Goal: Information Seeking & Learning: Learn about a topic

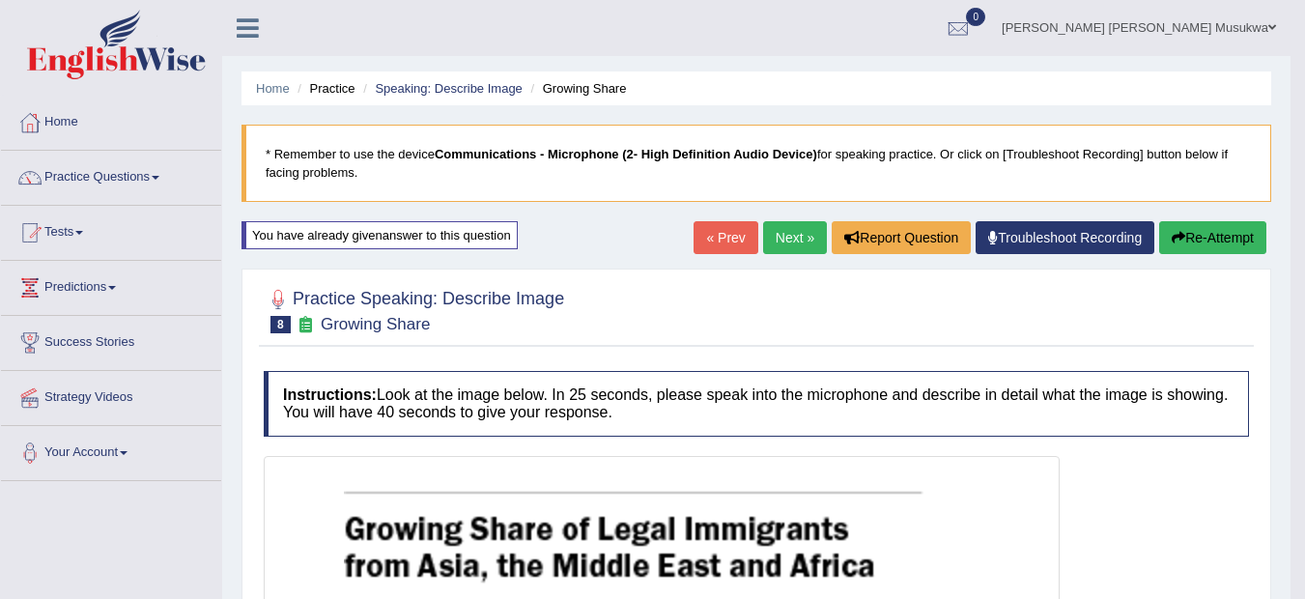
click at [784, 230] on link "Next »" at bounding box center [795, 237] width 64 height 33
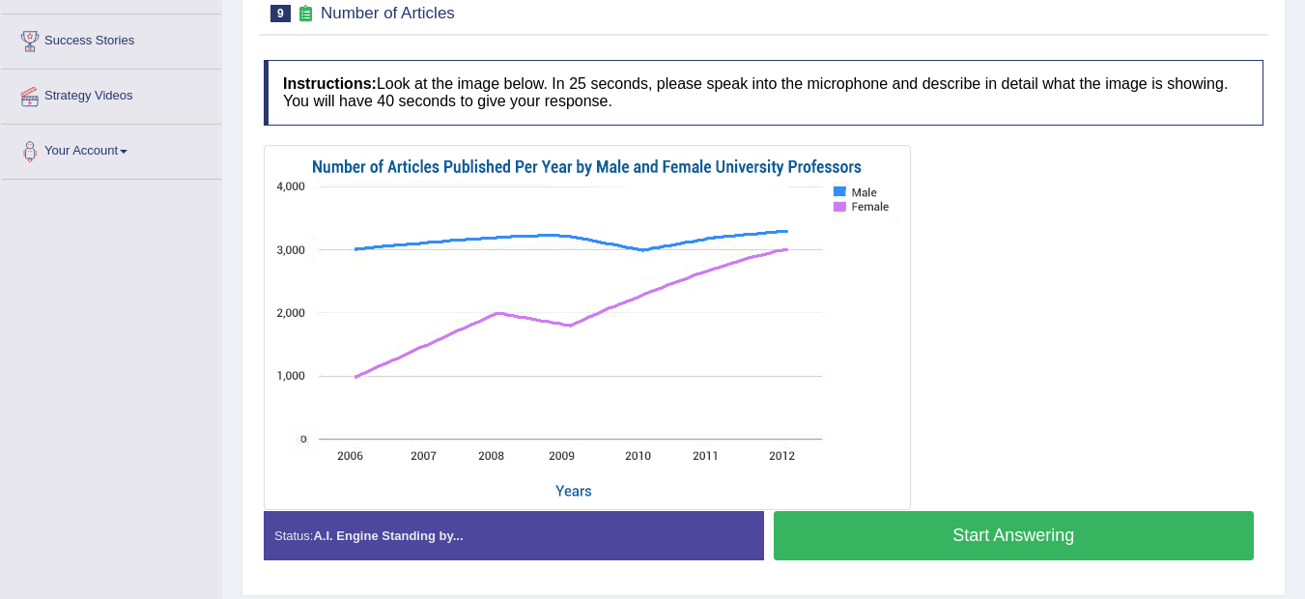
scroll to position [309, 0]
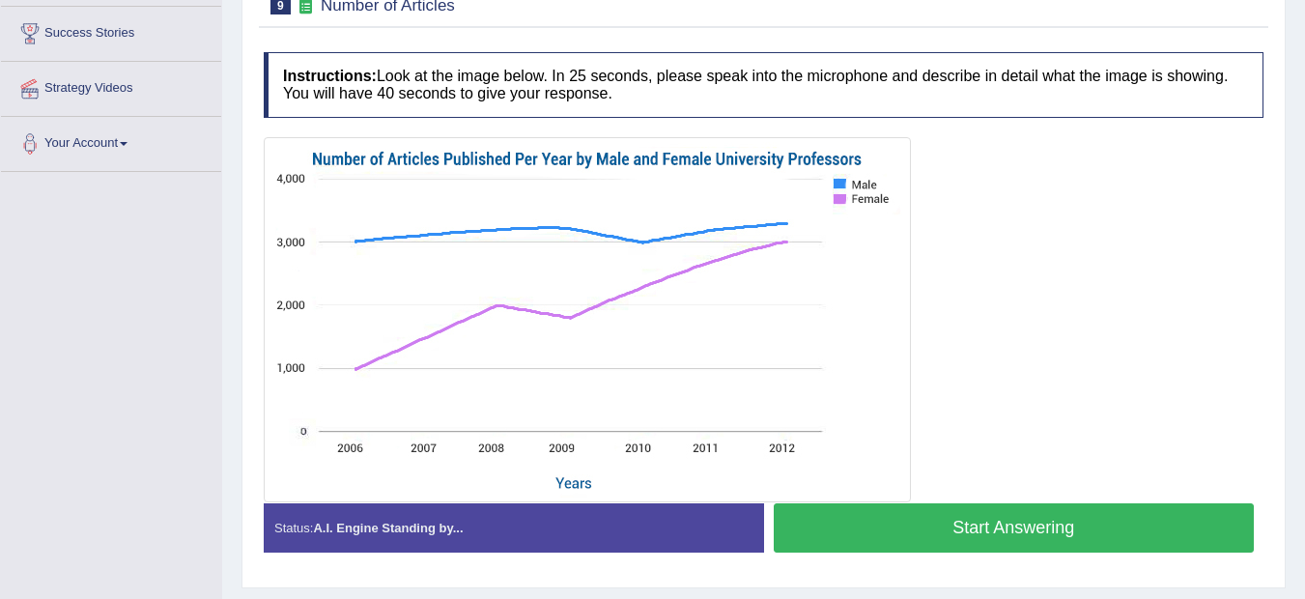
click at [854, 520] on button "Start Answering" at bounding box center [1013, 527] width 481 height 49
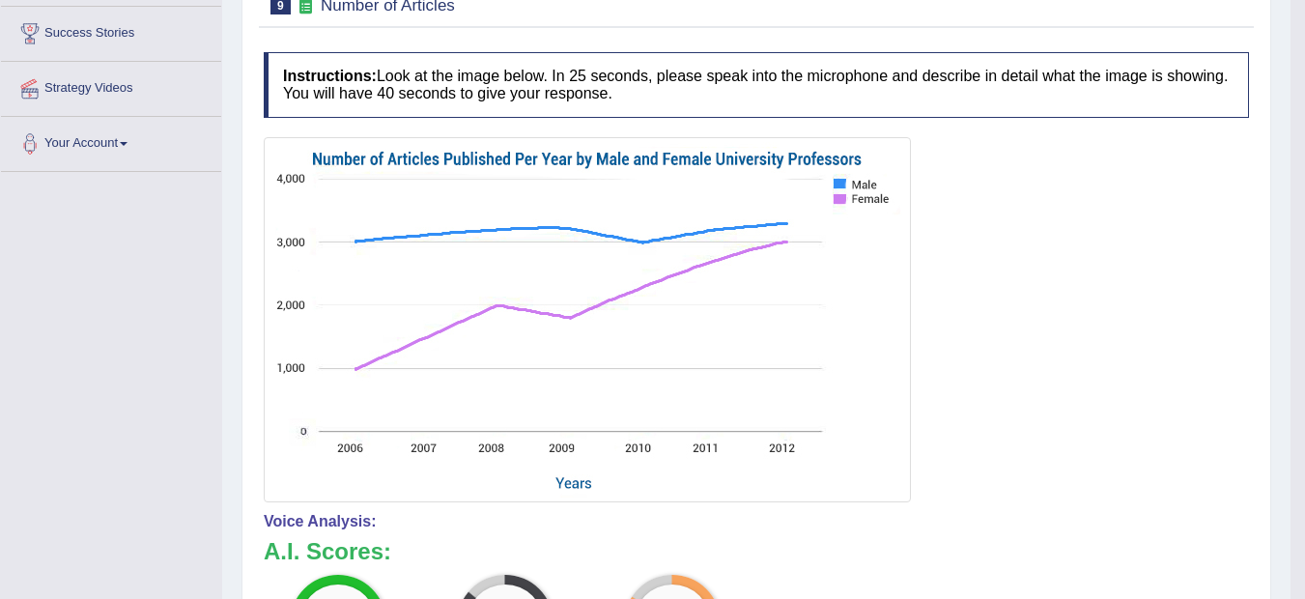
drag, startPoint x: 1296, startPoint y: 569, endPoint x: 1311, endPoint y: 589, distance: 25.5
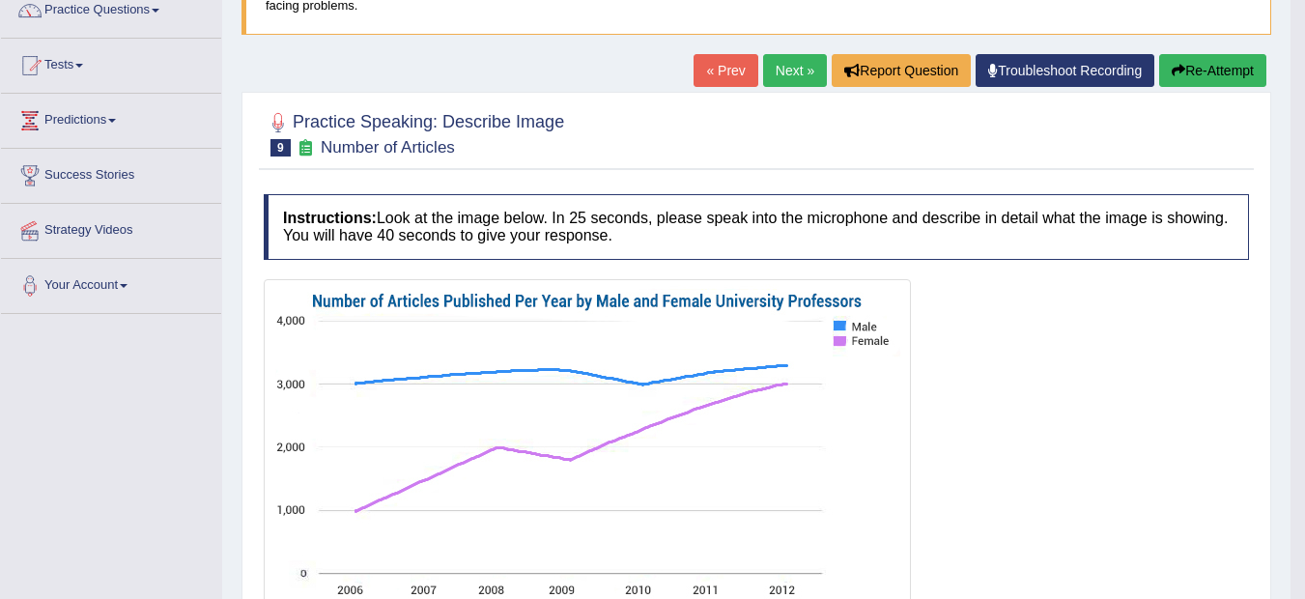
scroll to position [128, 0]
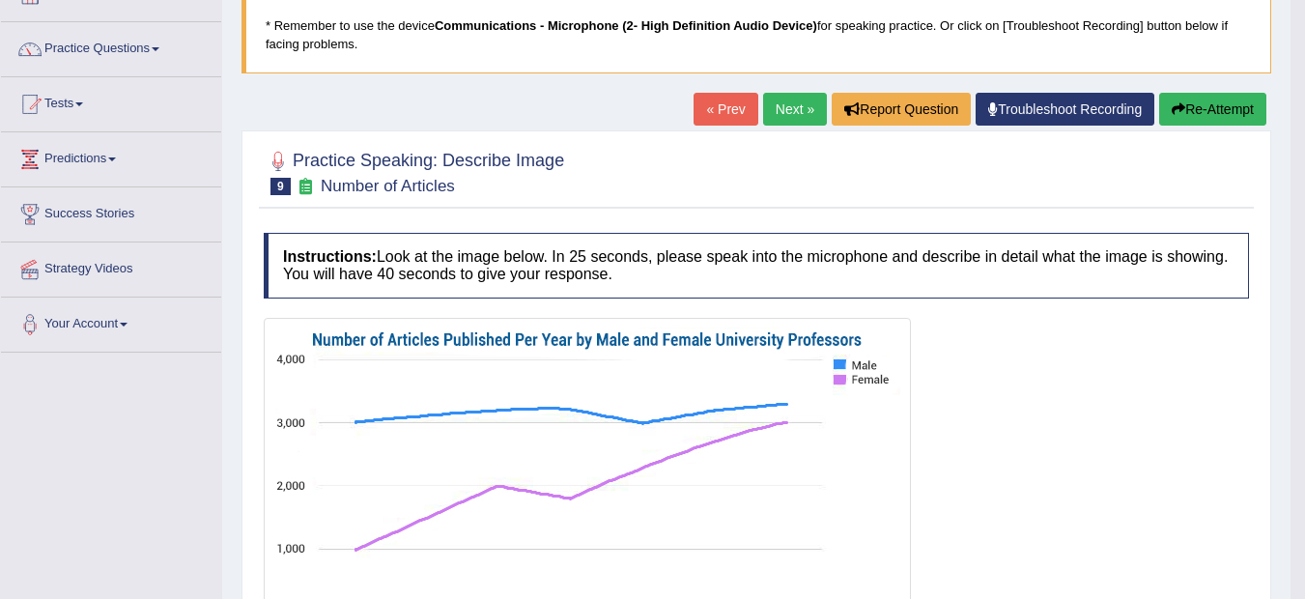
drag, startPoint x: 1268, startPoint y: 324, endPoint x: 1257, endPoint y: 272, distance: 53.2
drag, startPoint x: 1257, startPoint y: 271, endPoint x: 1240, endPoint y: 207, distance: 67.0
click at [1219, 98] on button "Re-Attempt" at bounding box center [1212, 109] width 107 height 33
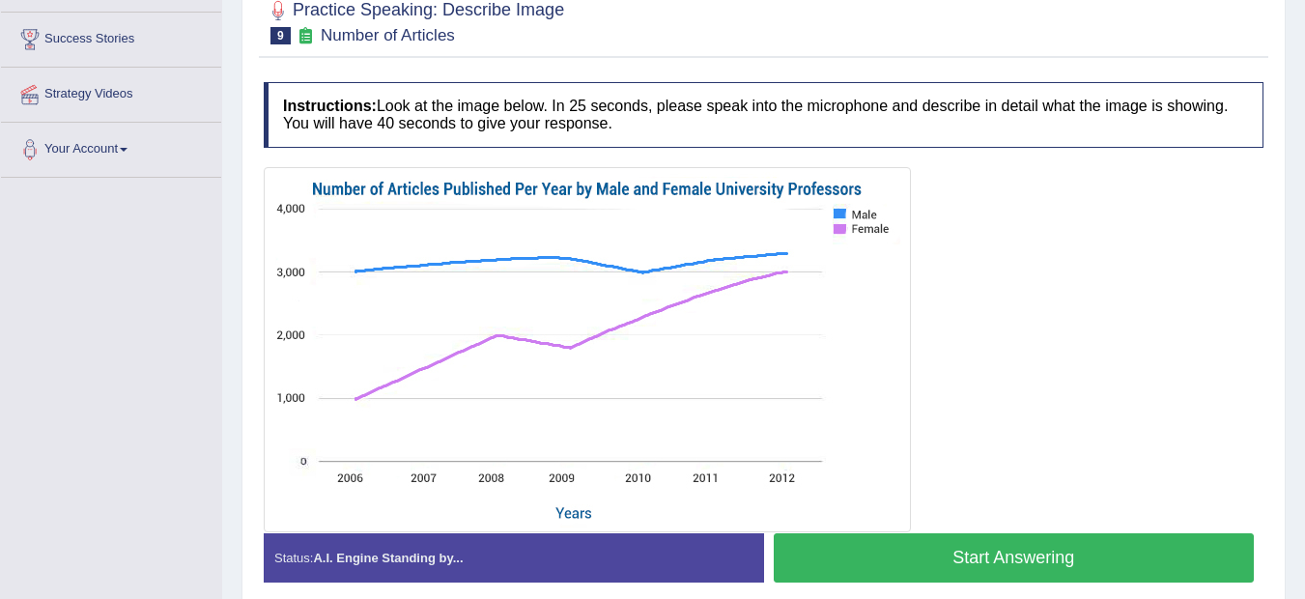
scroll to position [322, 0]
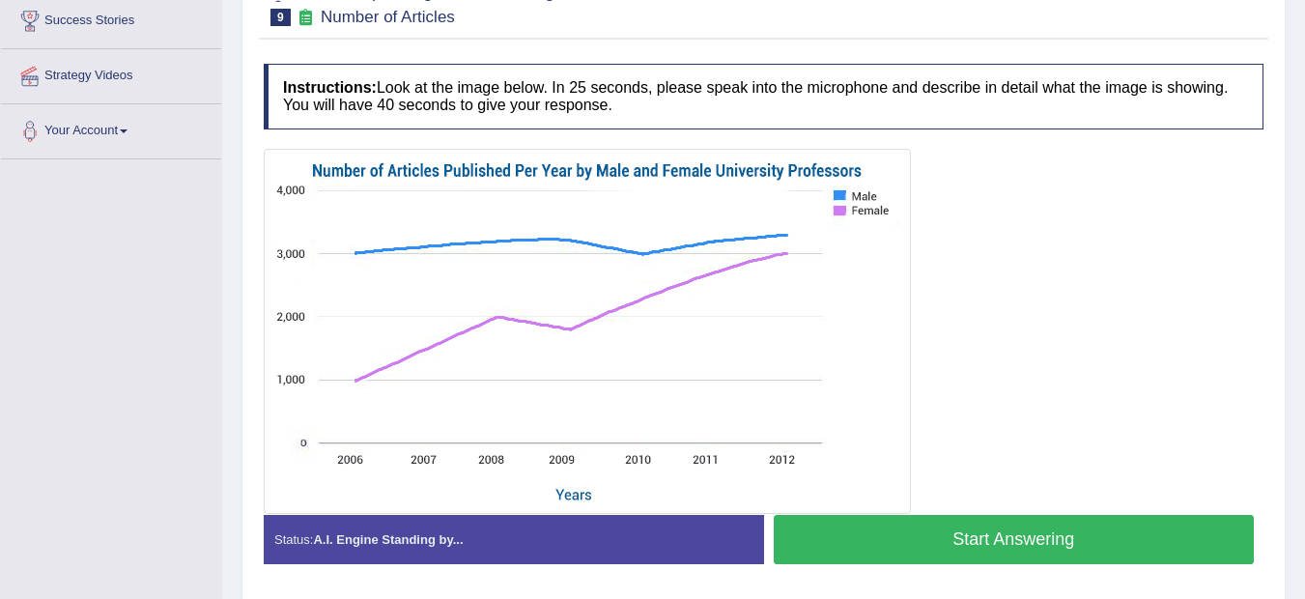
click at [975, 534] on button "Start Answering" at bounding box center [1013, 539] width 481 height 49
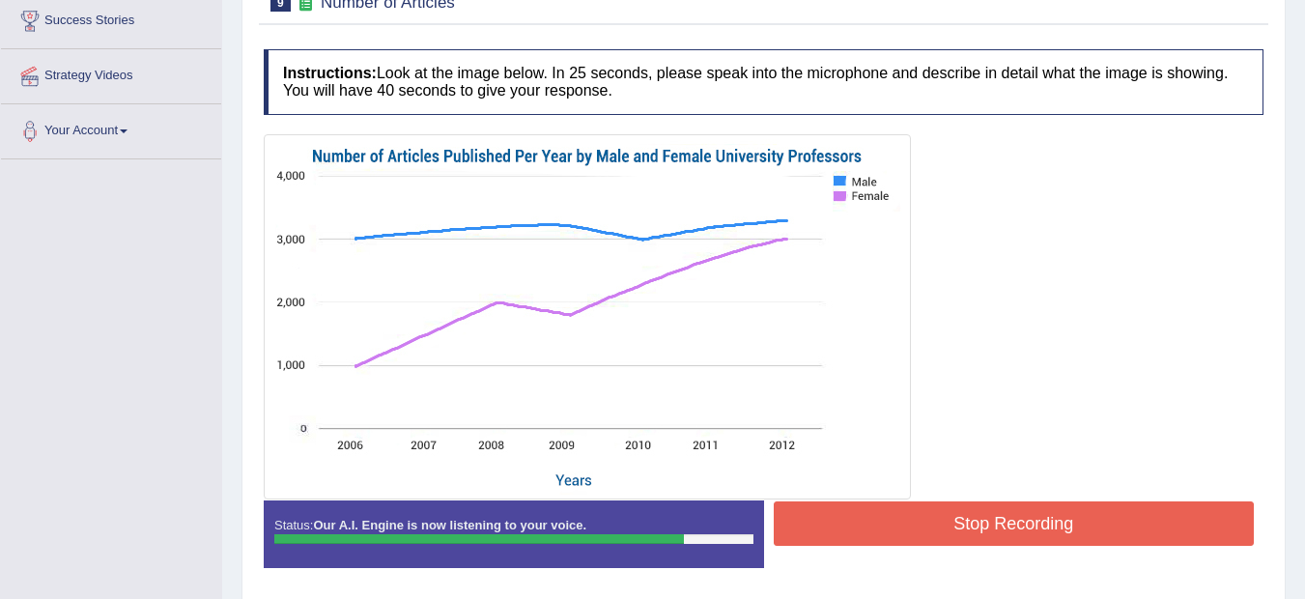
click at [975, 534] on button "Stop Recording" at bounding box center [1013, 523] width 481 height 44
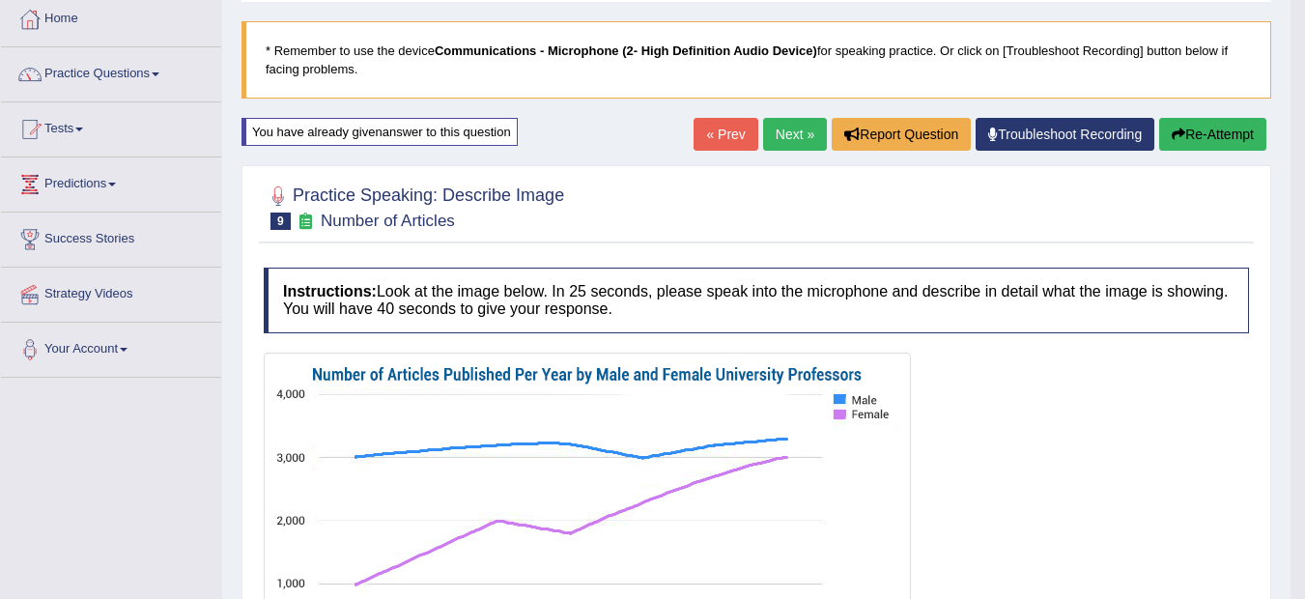
scroll to position [102, 0]
click at [784, 138] on link "Next »" at bounding box center [795, 135] width 64 height 33
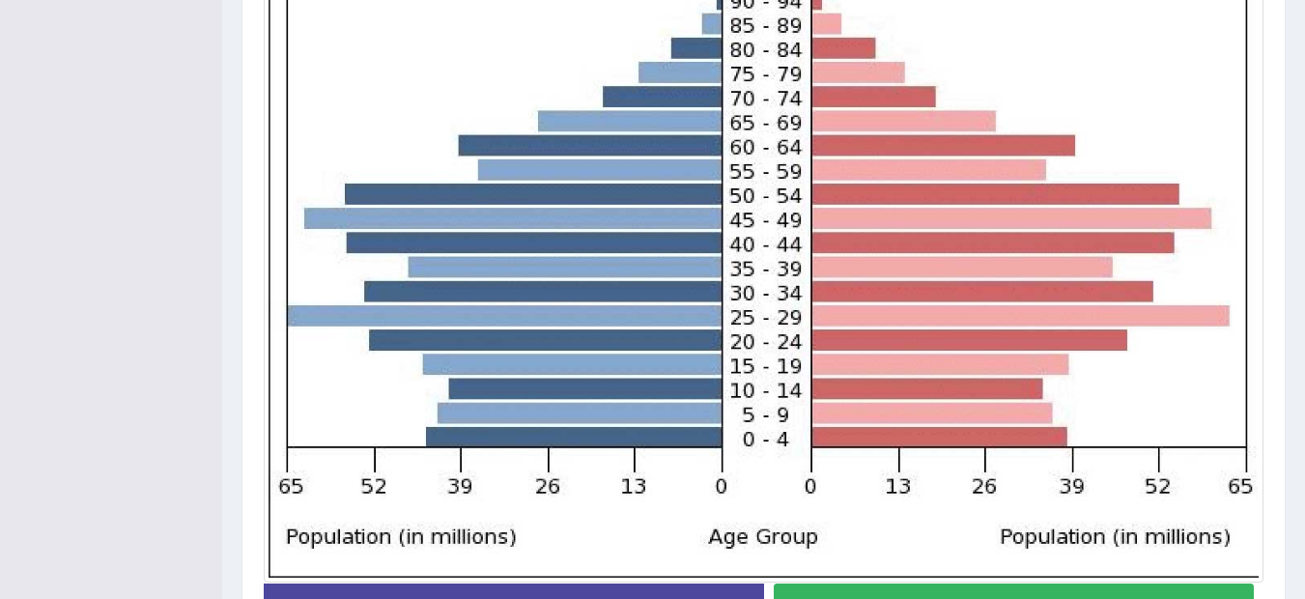
scroll to position [582, 0]
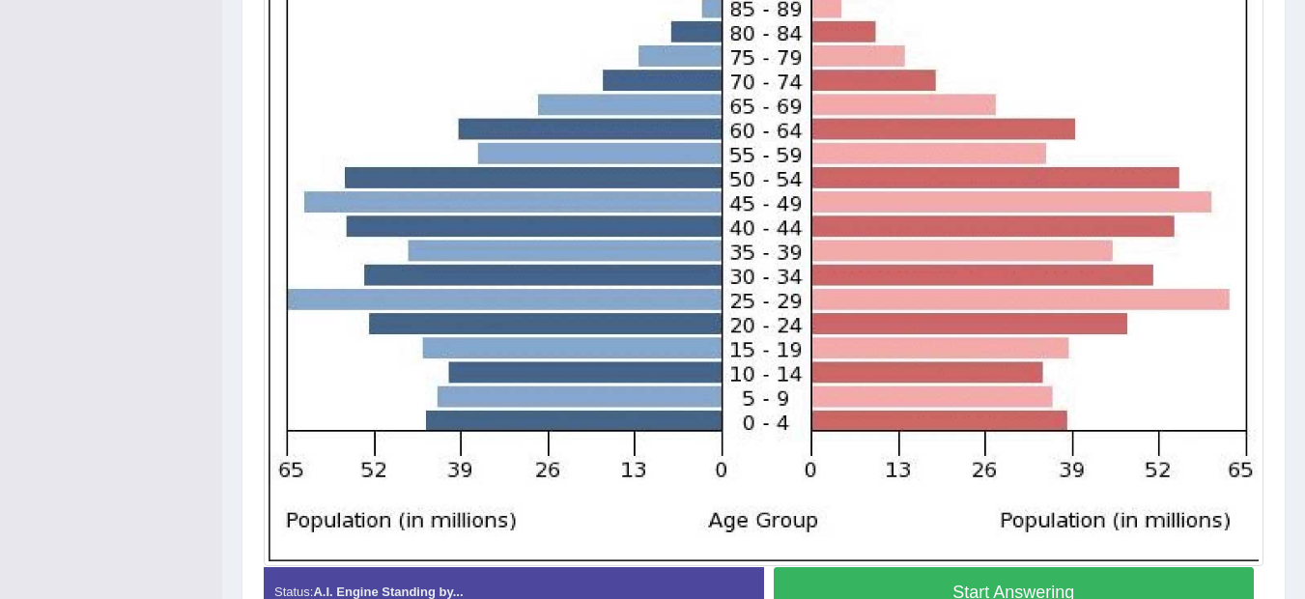
click at [1040, 584] on button "Start Answering" at bounding box center [1013, 591] width 481 height 49
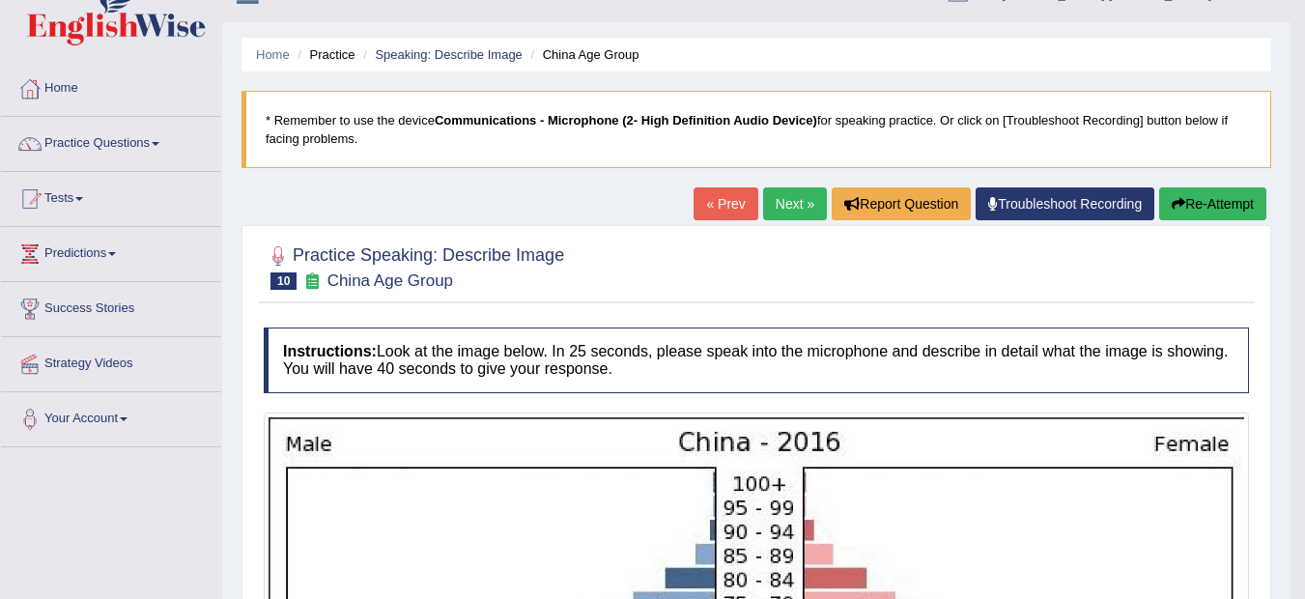
scroll to position [0, 0]
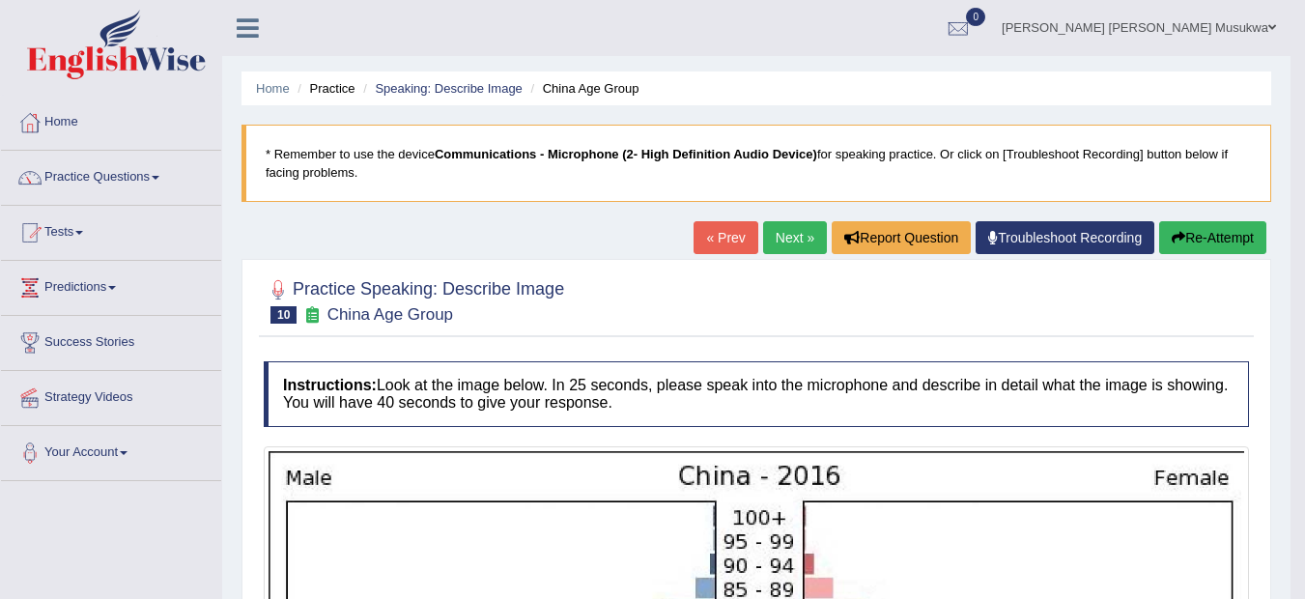
click at [786, 227] on link "Next »" at bounding box center [795, 237] width 64 height 33
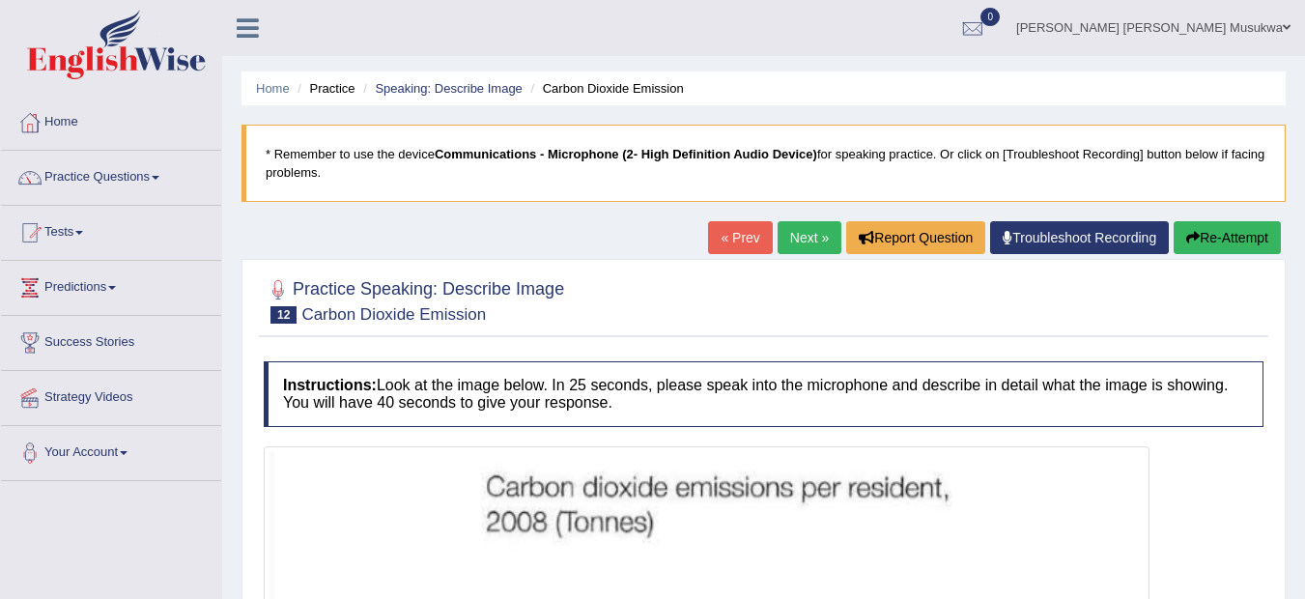
click at [738, 239] on link "« Prev" at bounding box center [740, 237] width 64 height 33
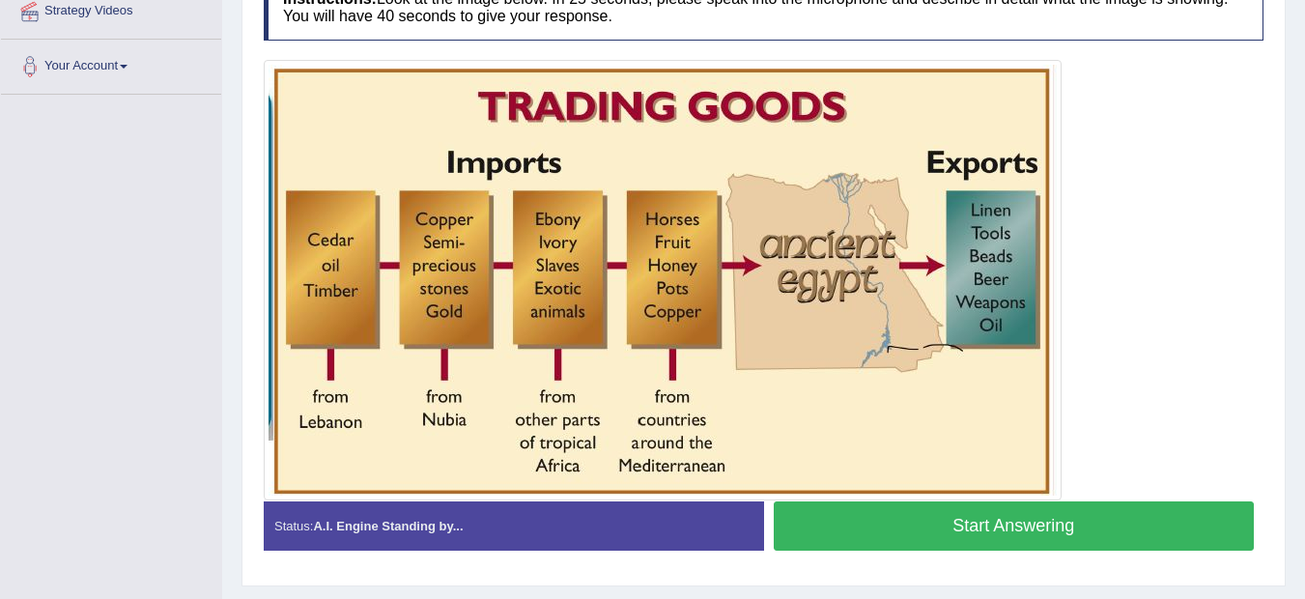
scroll to position [399, 0]
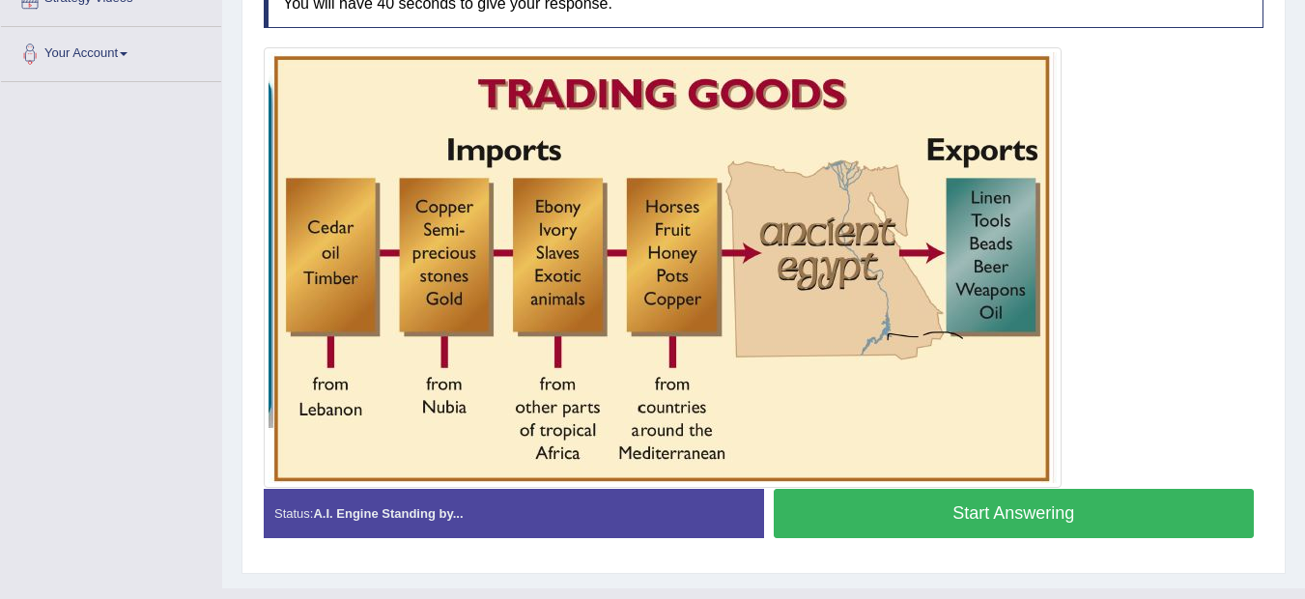
click at [994, 514] on button "Start Answering" at bounding box center [1013, 513] width 481 height 49
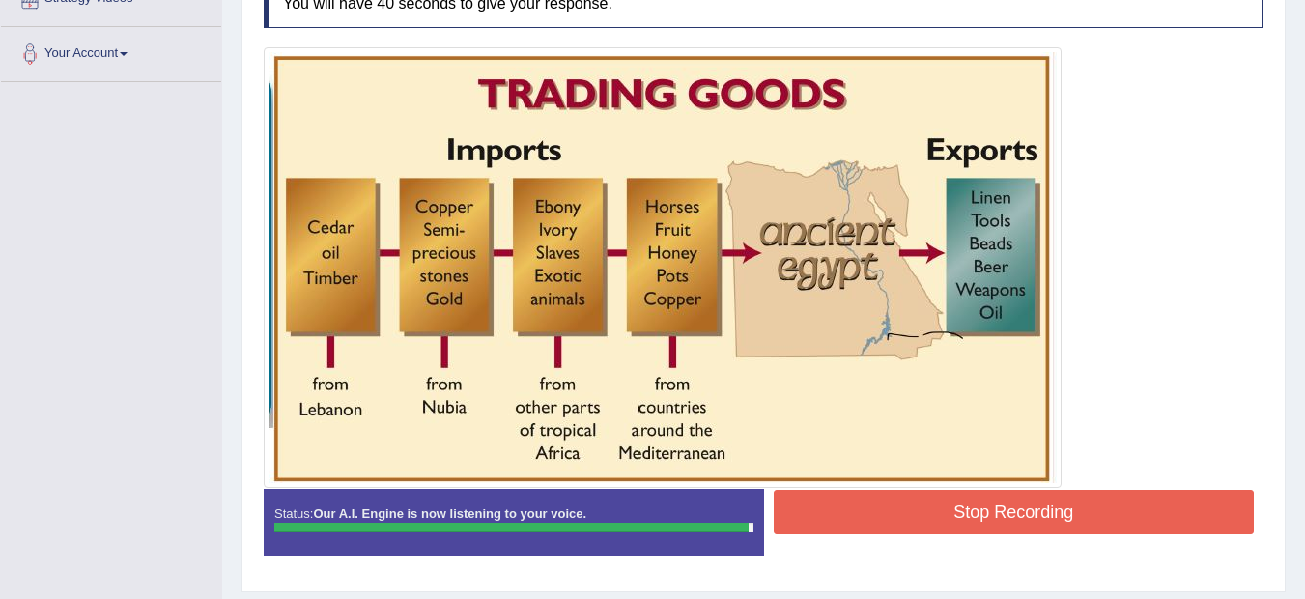
click at [994, 514] on button "Stop Recording" at bounding box center [1013, 512] width 481 height 44
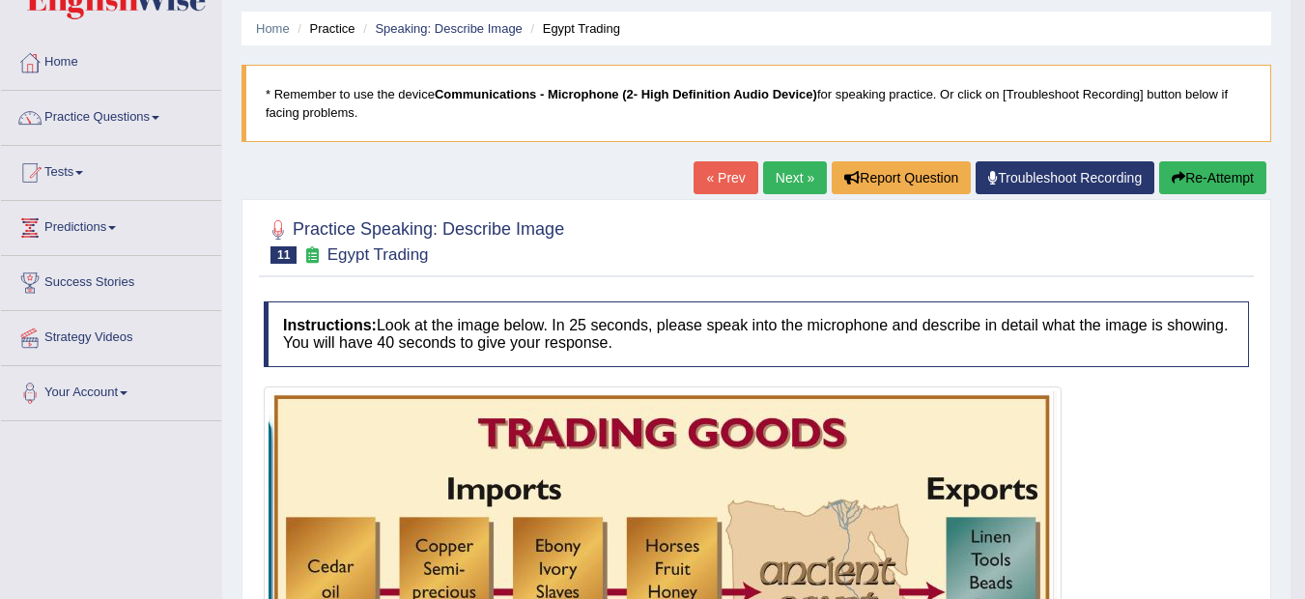
scroll to position [0, 0]
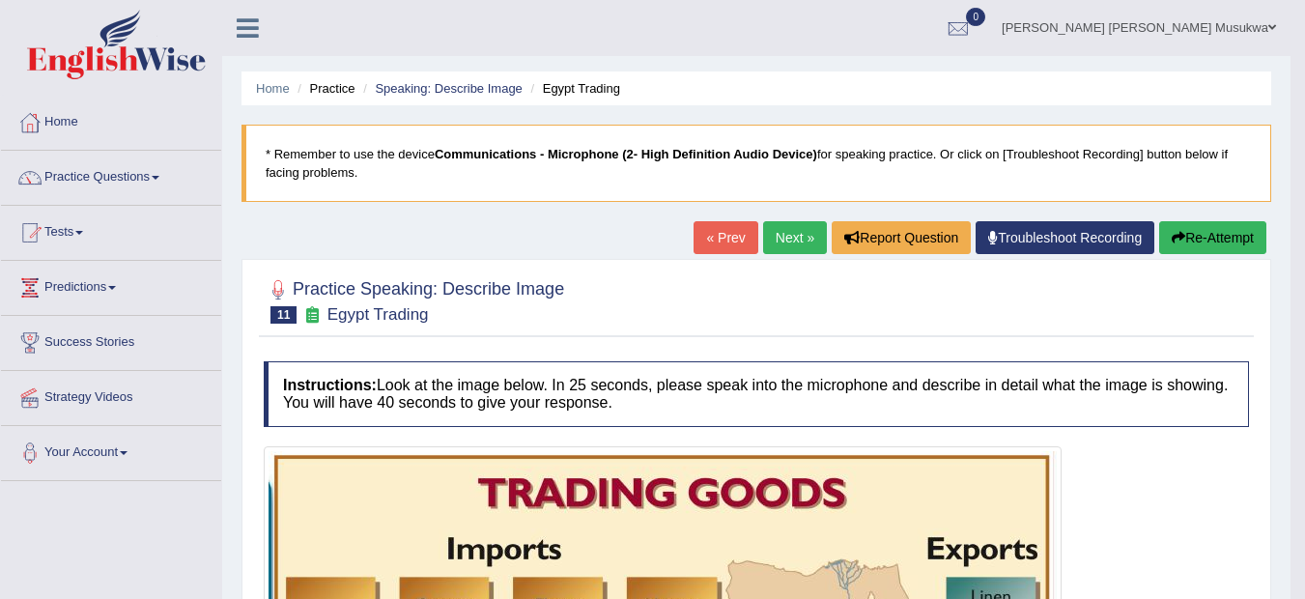
click at [785, 231] on link "Next »" at bounding box center [795, 237] width 64 height 33
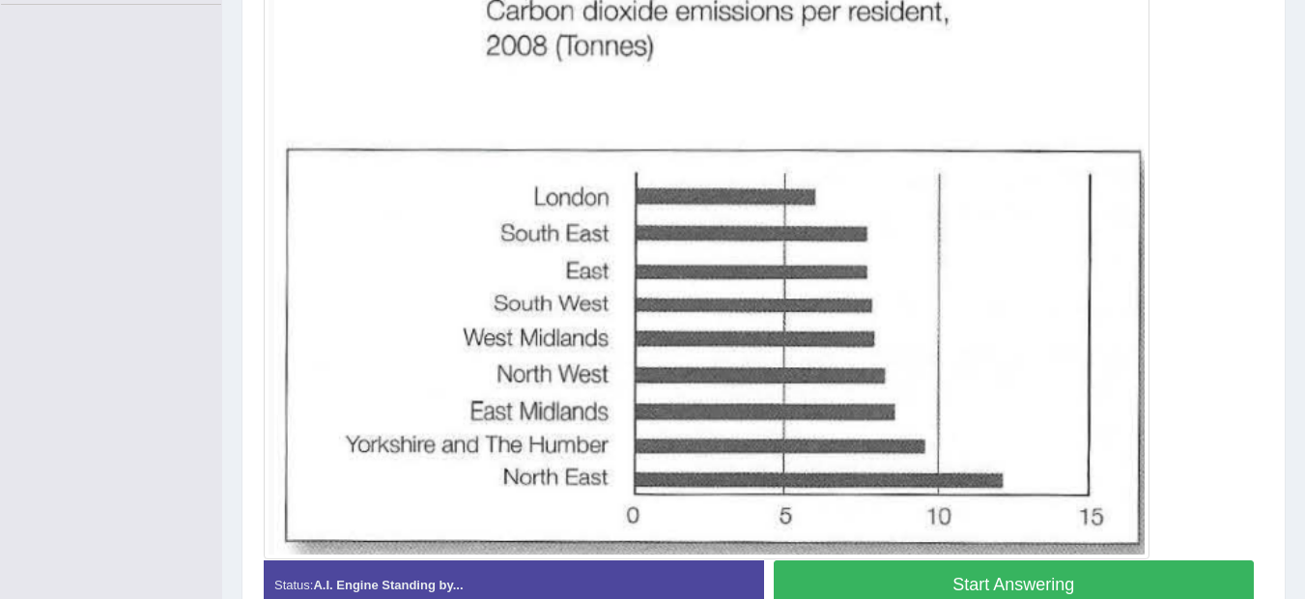
scroll to position [585, 0]
